Goal: Download file/media

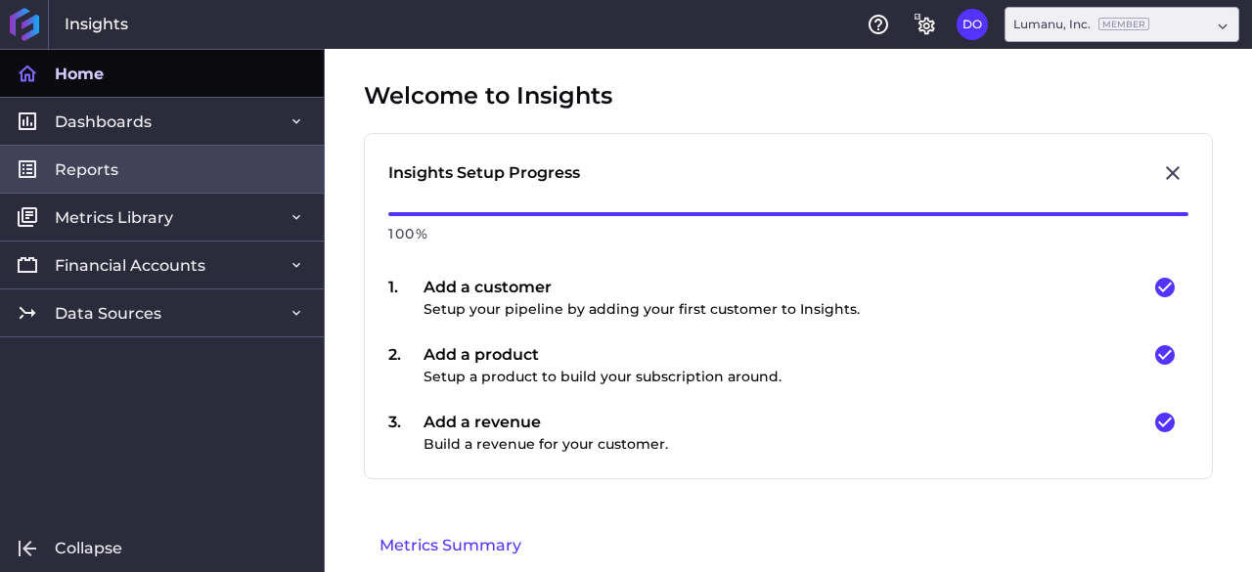
click at [166, 175] on link "Reports" at bounding box center [162, 169] width 324 height 48
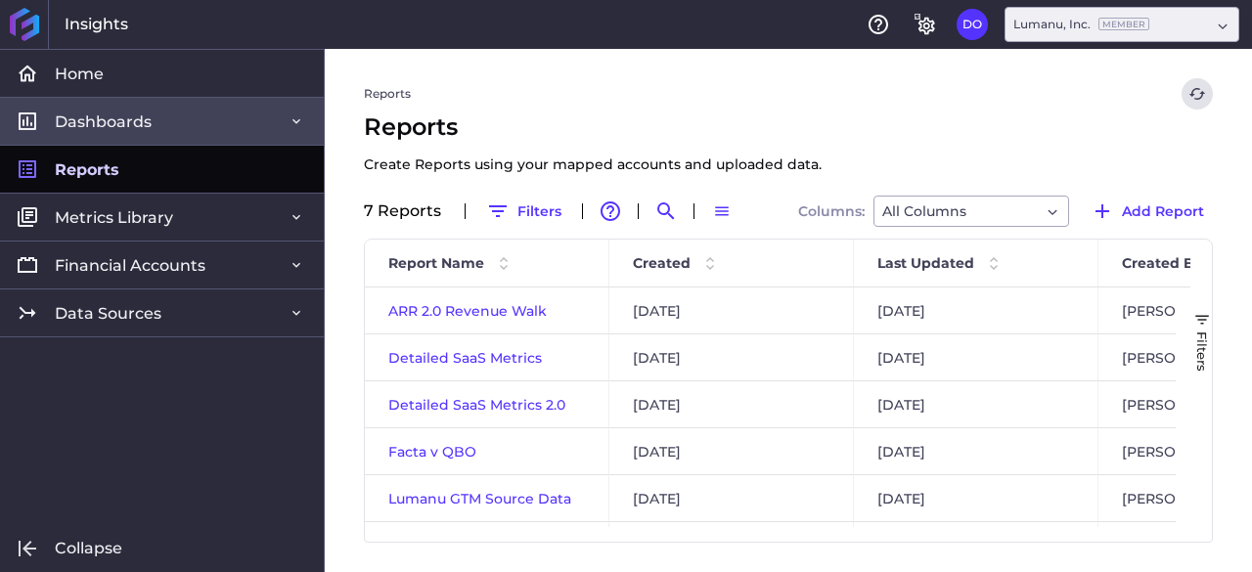
click at [90, 114] on span "Dashboards" at bounding box center [103, 122] width 97 height 21
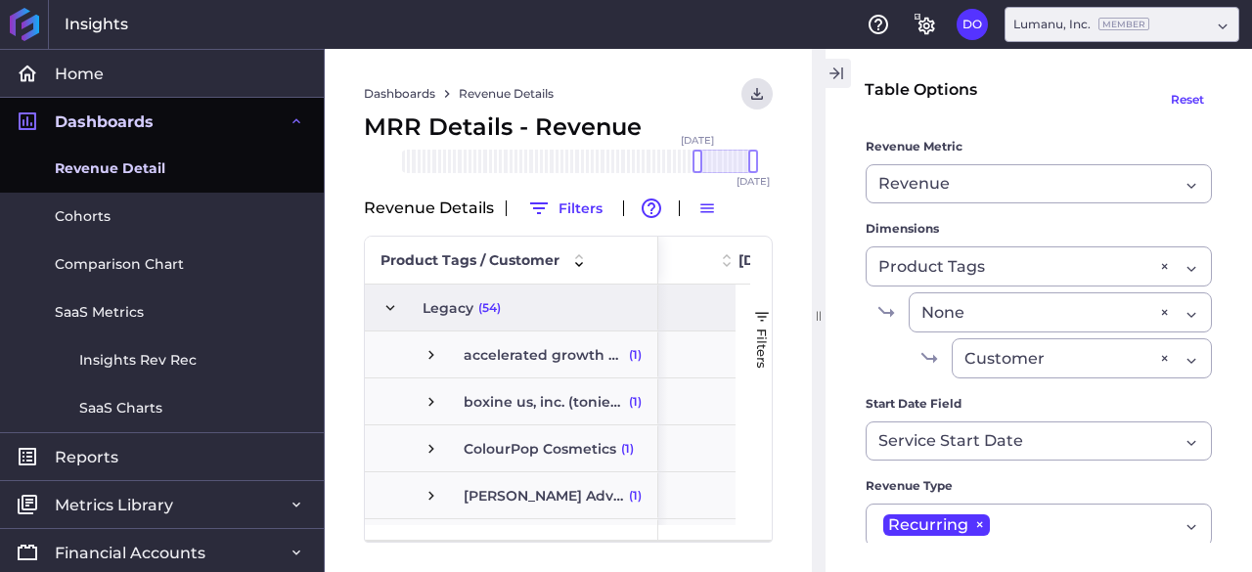
click at [831, 66] on icon "button" at bounding box center [837, 73] width 18 height 23
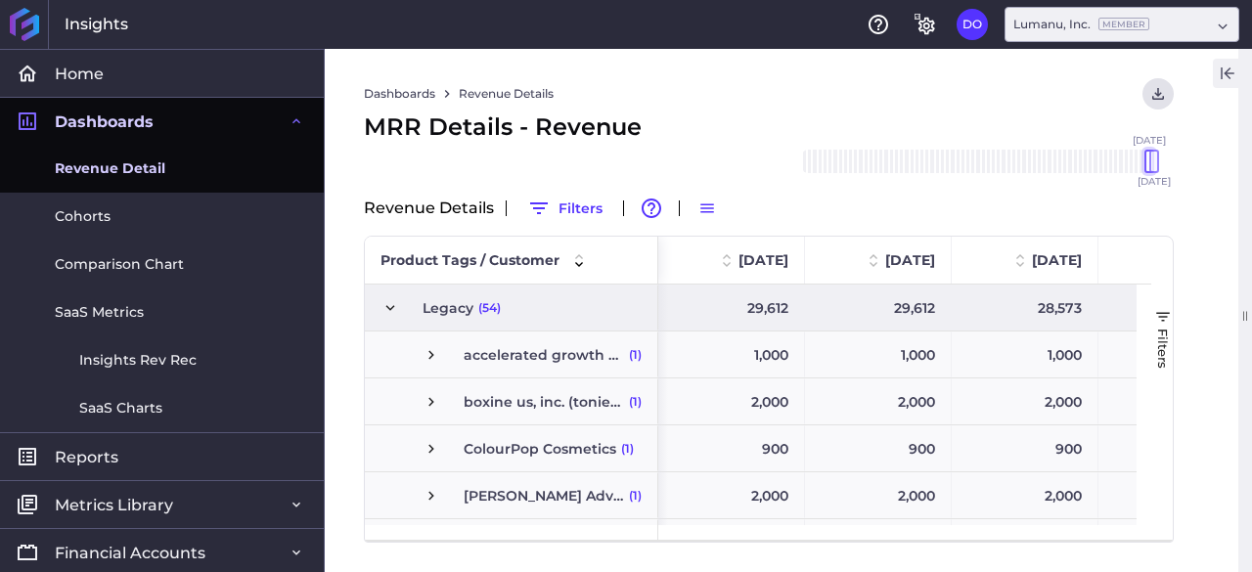
drag, startPoint x: 1098, startPoint y: 160, endPoint x: 1145, endPoint y: 157, distance: 47.0
click at [1146, 157] on div at bounding box center [1149, 161] width 10 height 23
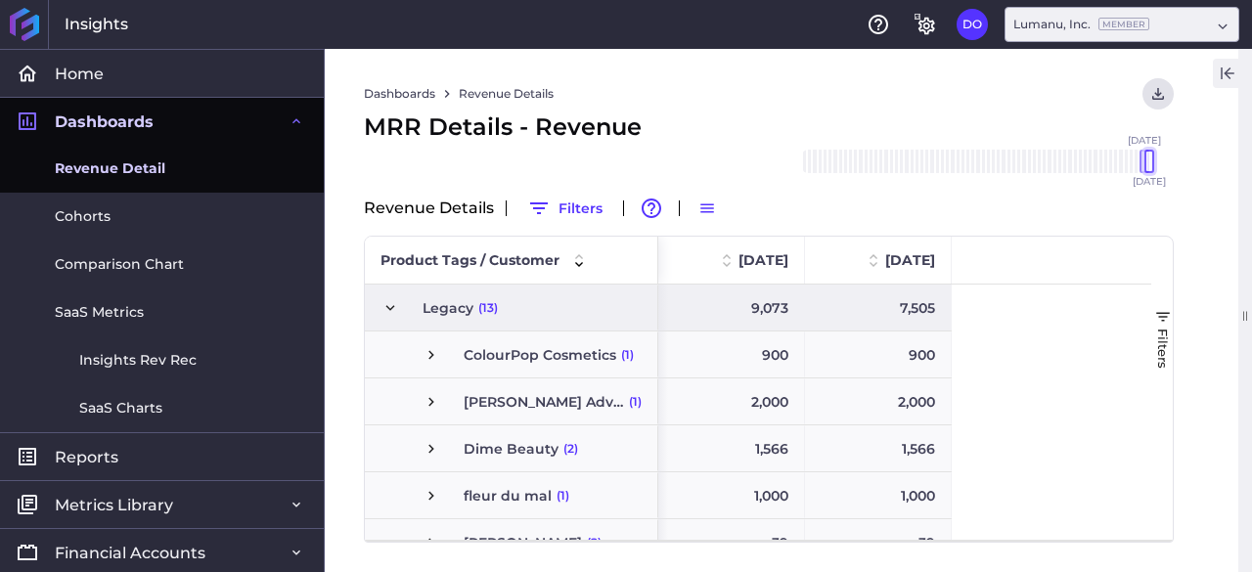
click at [1150, 162] on div at bounding box center [1149, 161] width 10 height 23
click at [1142, 164] on div "[DATE] Feb '[DATE] Apr '[DATE] Jun '[DATE] Aug '[DATE] Oct '[DATE] Dec '[DATE] …" at bounding box center [978, 161] width 352 height 23
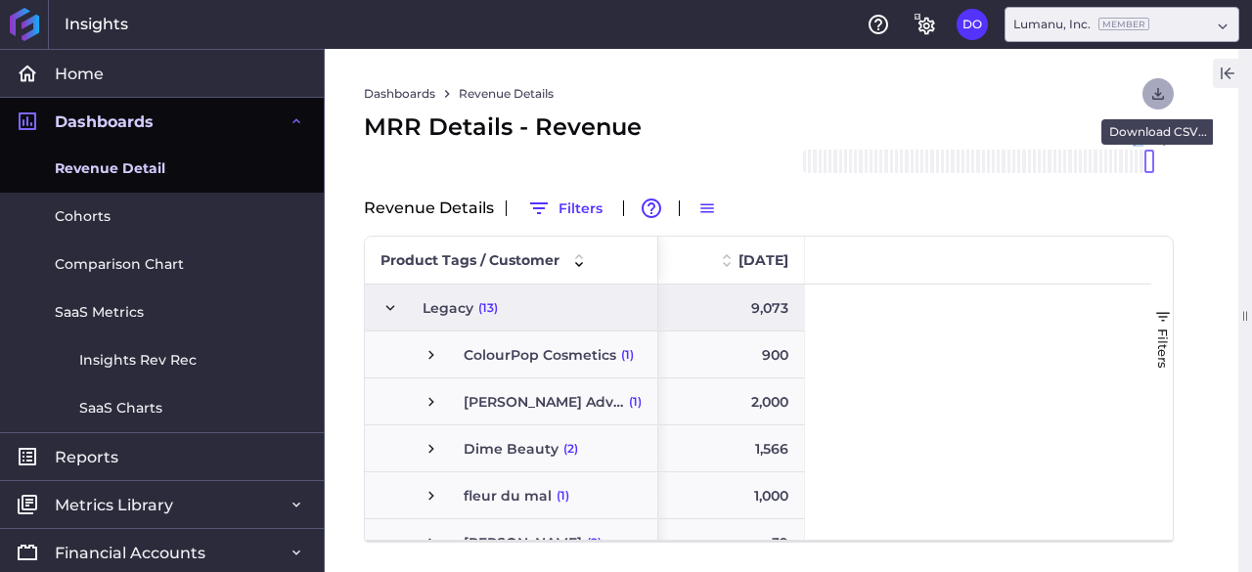
click at [1161, 87] on icon "User Menu" at bounding box center [1158, 94] width 18 height 18
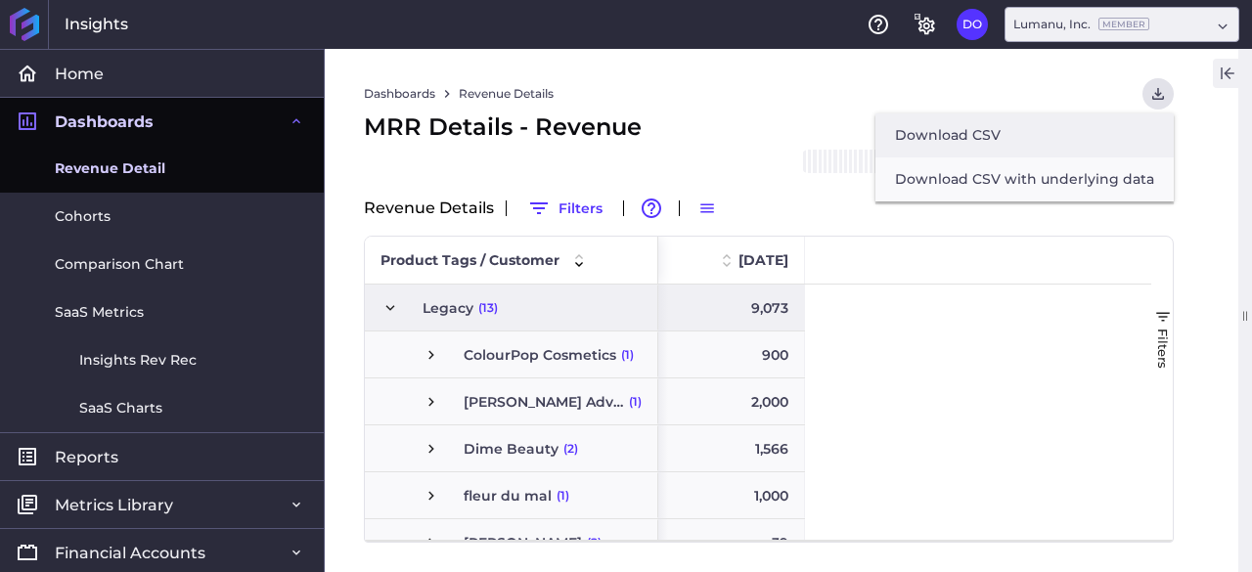
click at [1117, 126] on button "Download CSV" at bounding box center [1024, 135] width 298 height 44
